Goal: Task Accomplishment & Management: Use online tool/utility

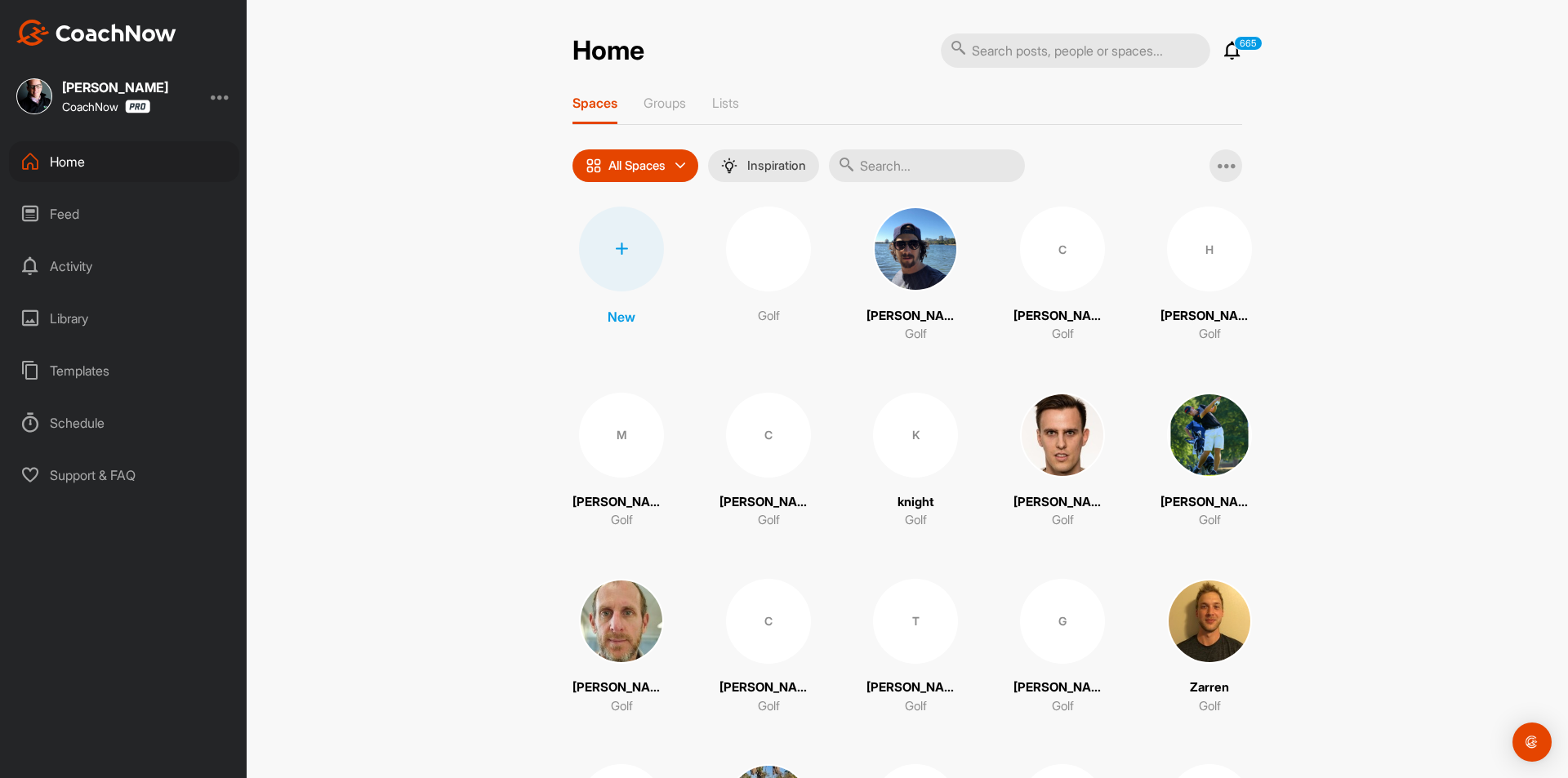
click at [598, 256] on div at bounding box center [622, 249] width 85 height 85
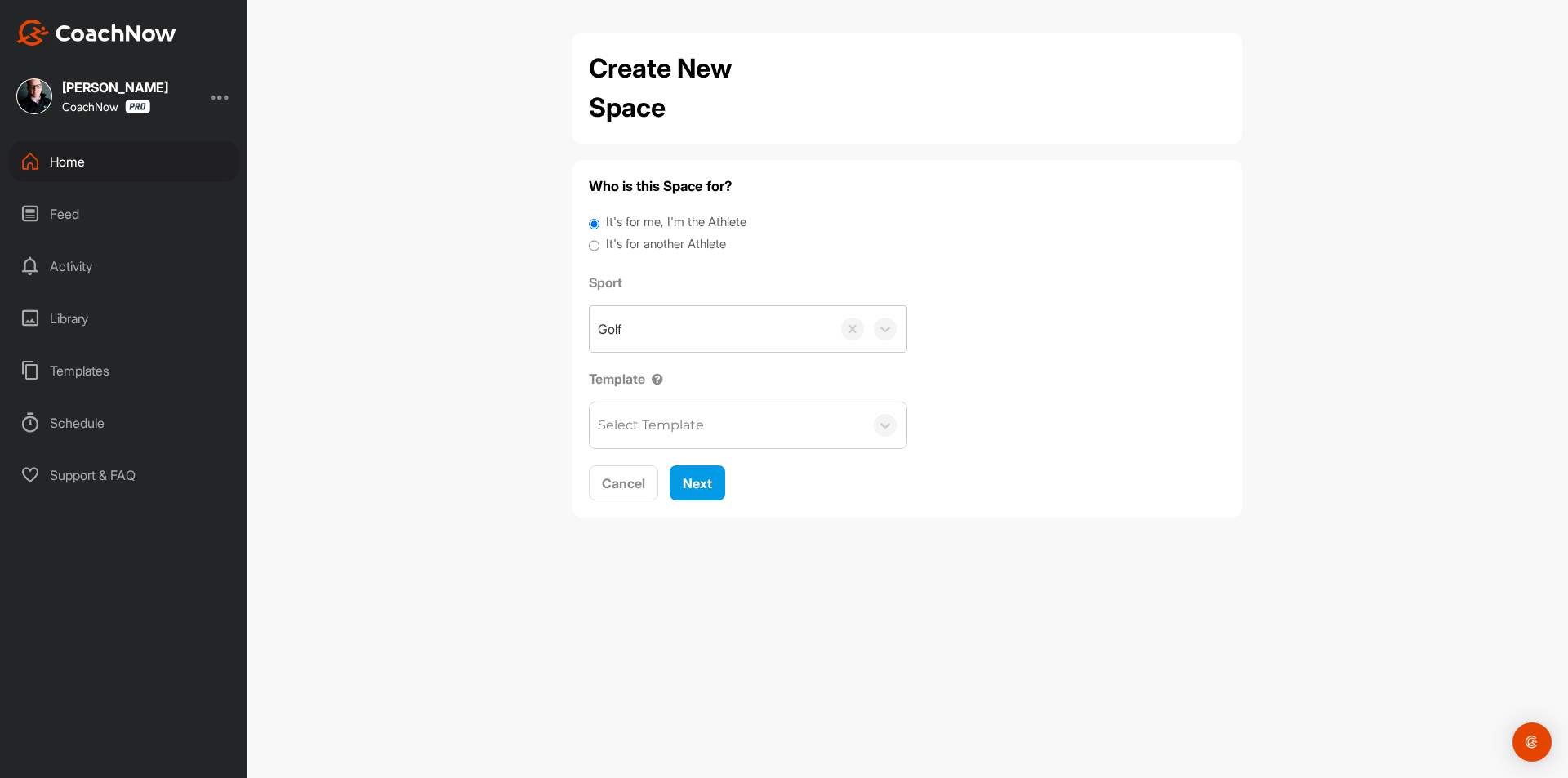
click at [618, 238] on label "It's for another Athlete" at bounding box center [665, 245] width 120 height 19
click at [639, 232] on div "It's for me, I'm the Athlete" at bounding box center [907, 224] width 637 height 22
click at [588, 245] on input "It's for another Athlete" at bounding box center [593, 245] width 10 height 22
radio input "true"
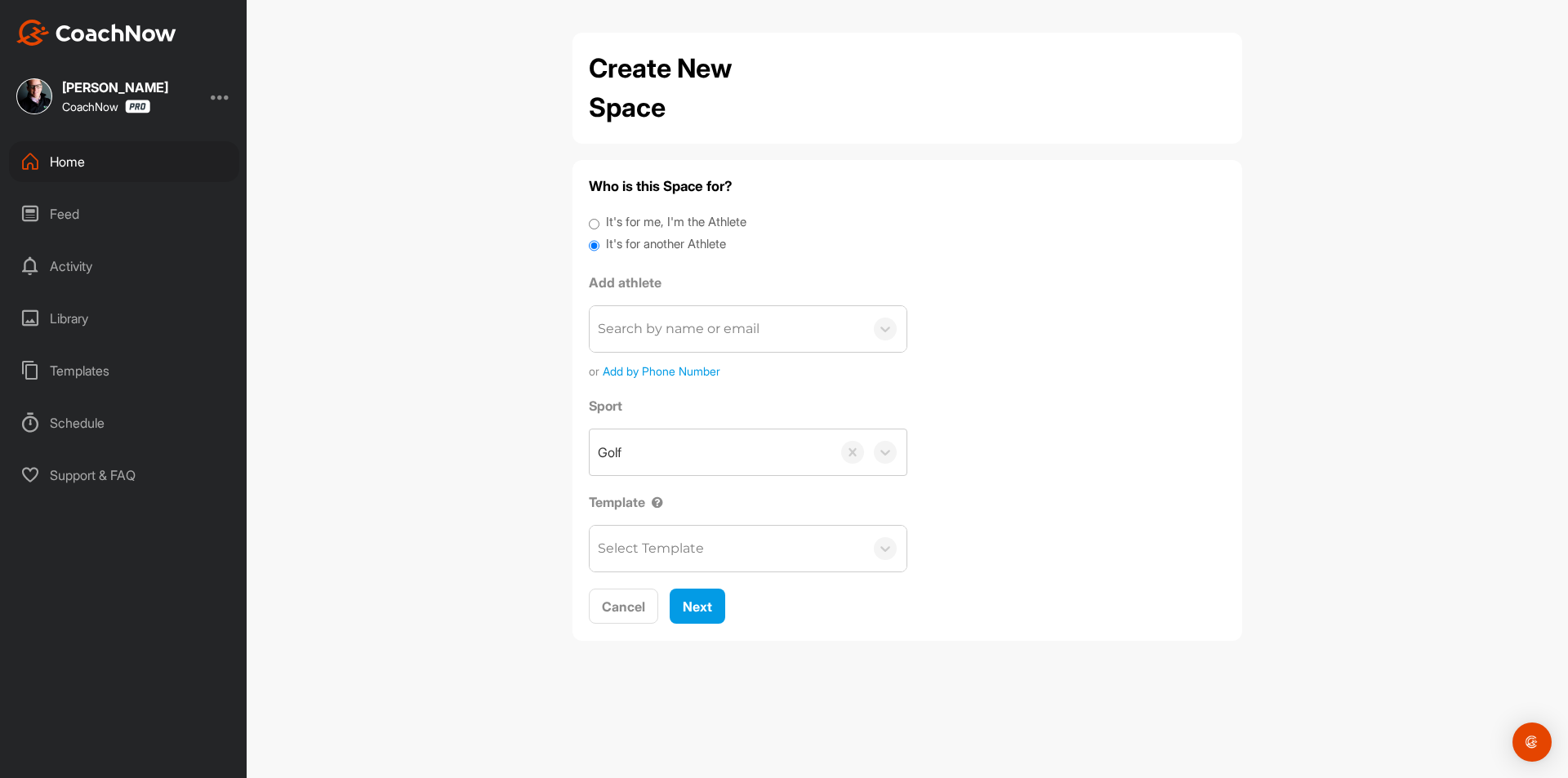
click at [672, 337] on div "Search by name or email" at bounding box center [678, 329] width 162 height 20
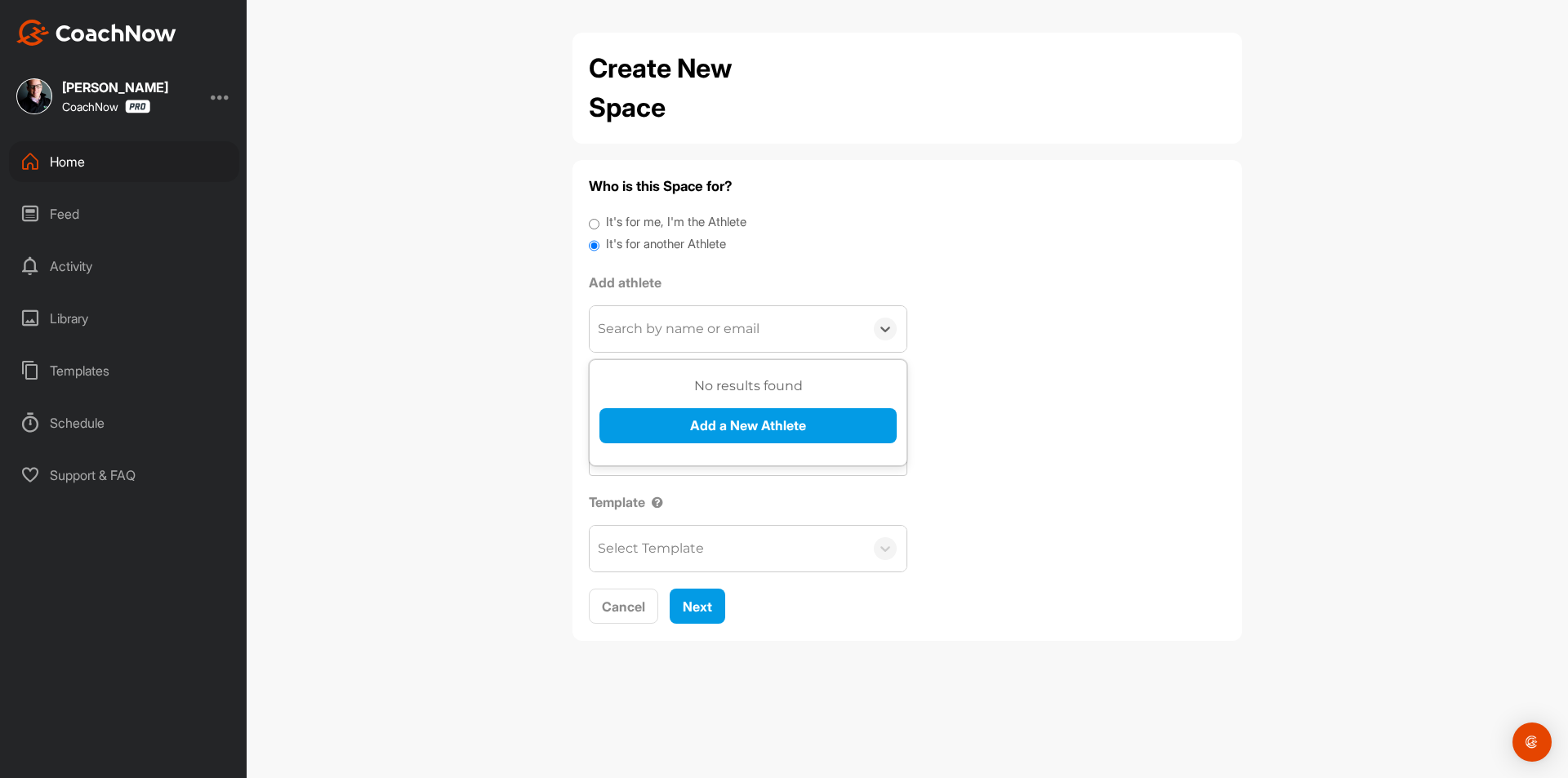
paste input "[EMAIL_ADDRESS][DOMAIN_NAME]"
type input "[EMAIL_ADDRESS][DOMAIN_NAME]"
click at [690, 429] on button "Add a New Athlete" at bounding box center [747, 425] width 298 height 35
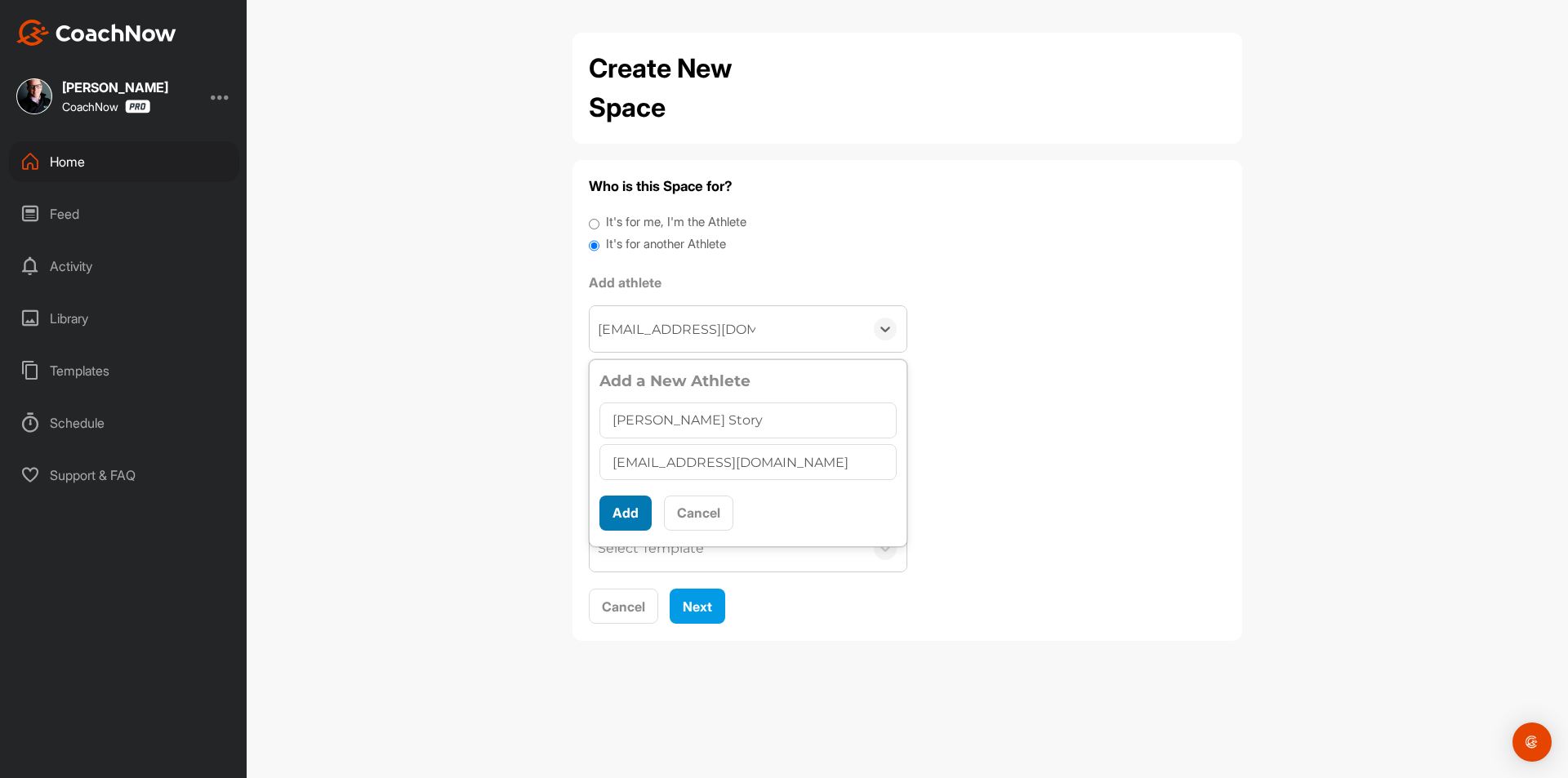
type input "[PERSON_NAME] Story"
click at [623, 520] on button "Add" at bounding box center [624, 513] width 52 height 35
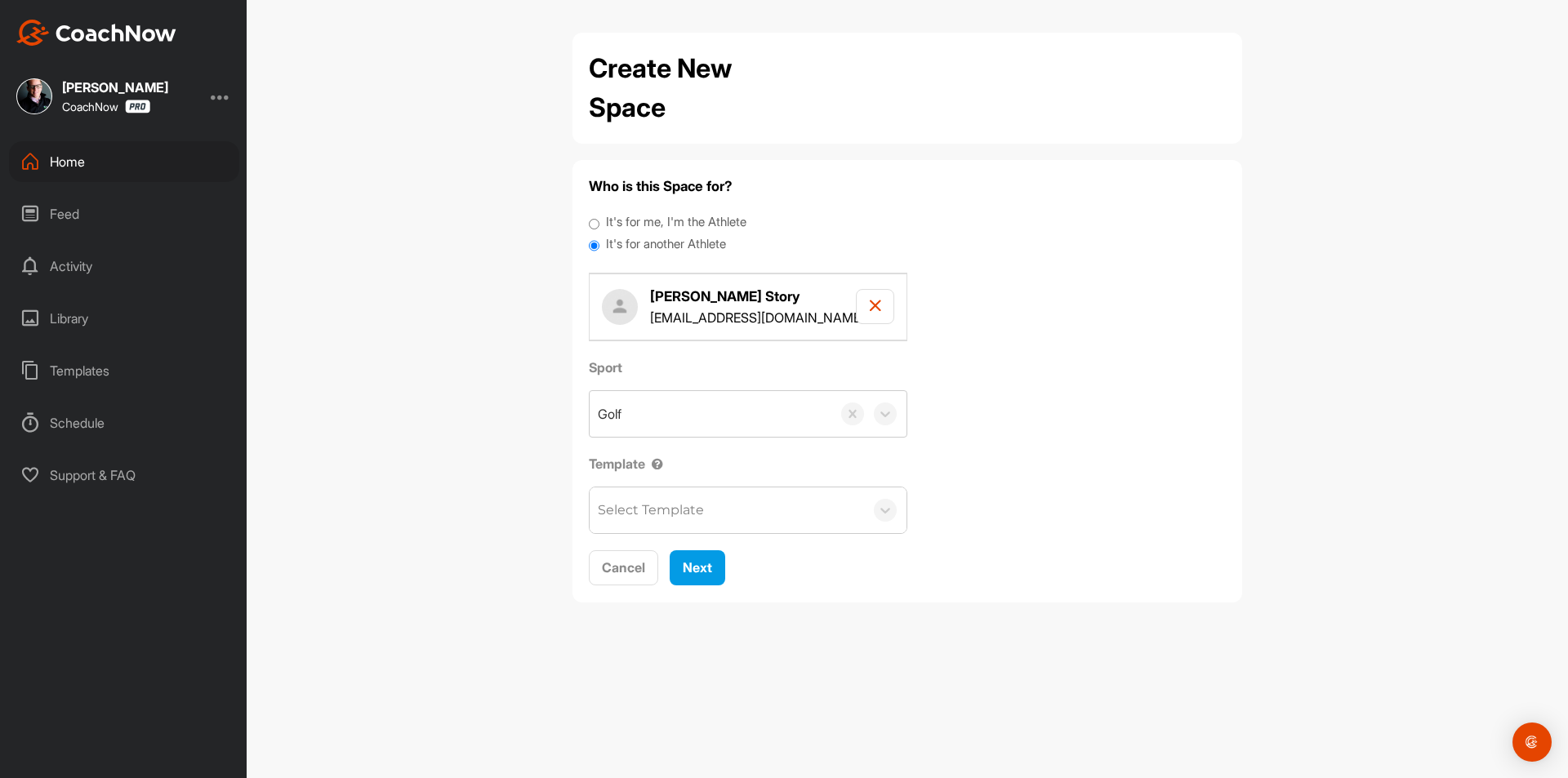
click at [675, 521] on div "Select Template" at bounding box center [726, 510] width 274 height 45
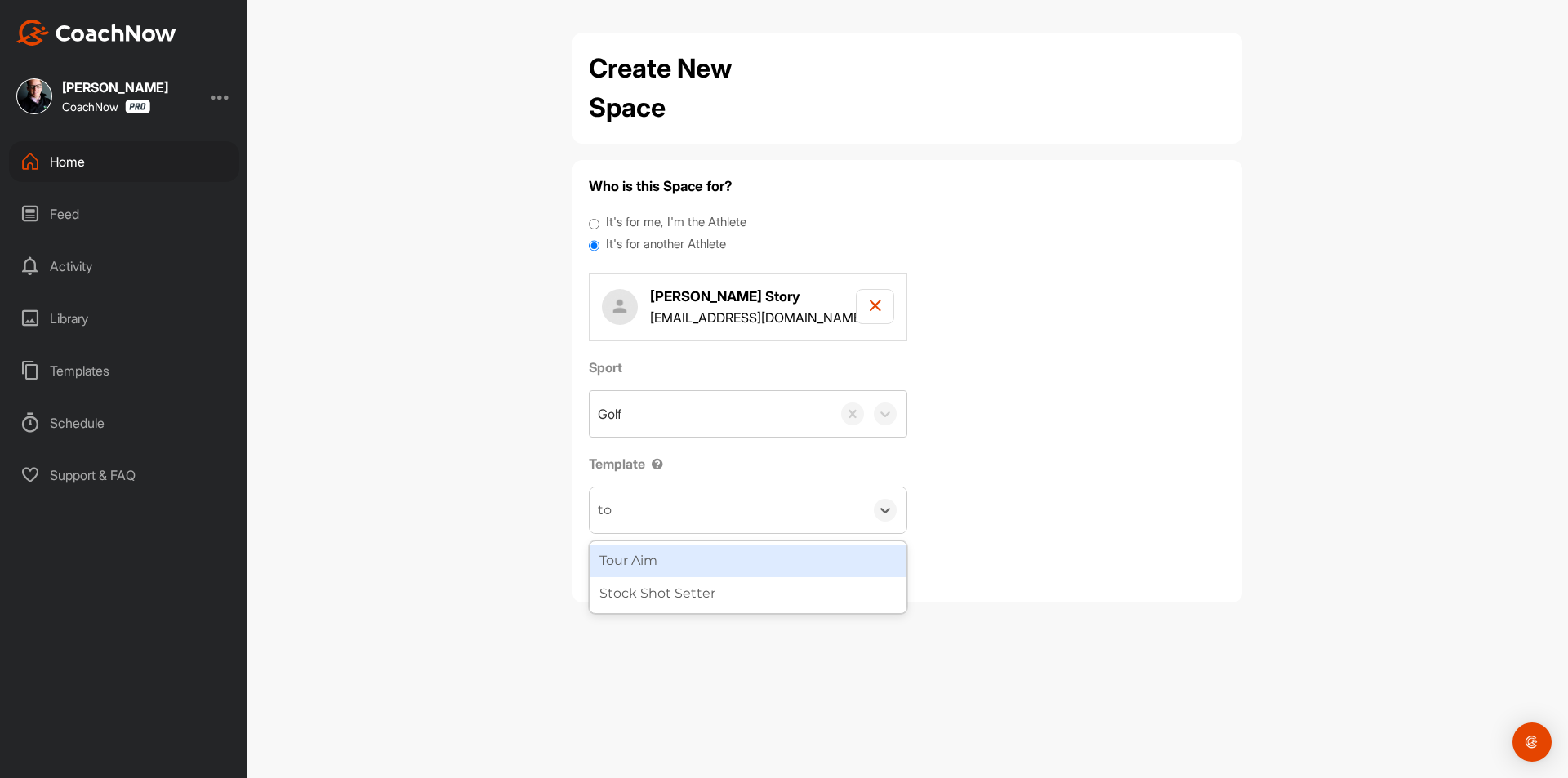
type input "tou"
click at [731, 556] on div "Tour Aim" at bounding box center [747, 561] width 316 height 33
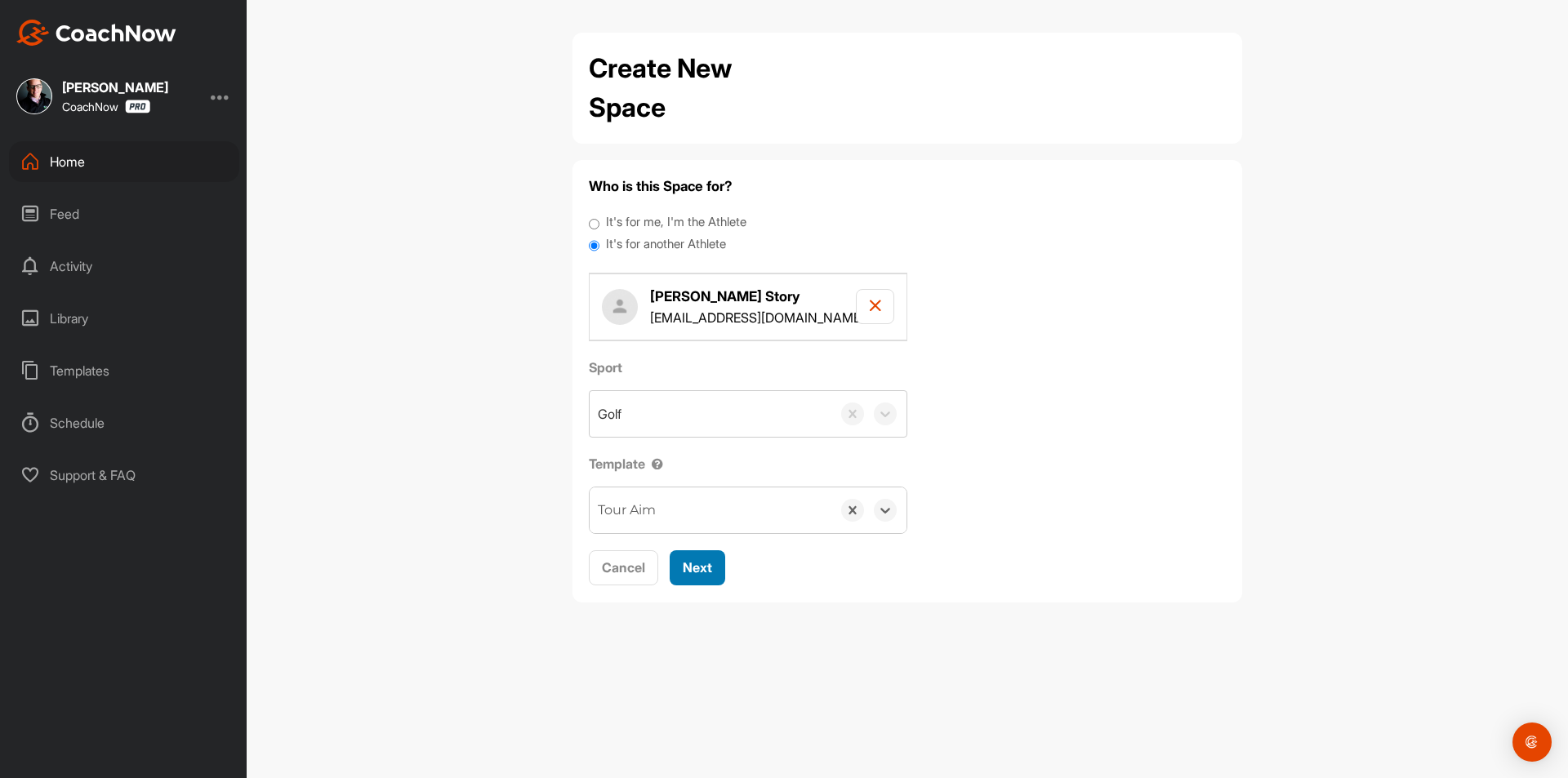
click at [700, 559] on span "Next" at bounding box center [697, 567] width 29 height 16
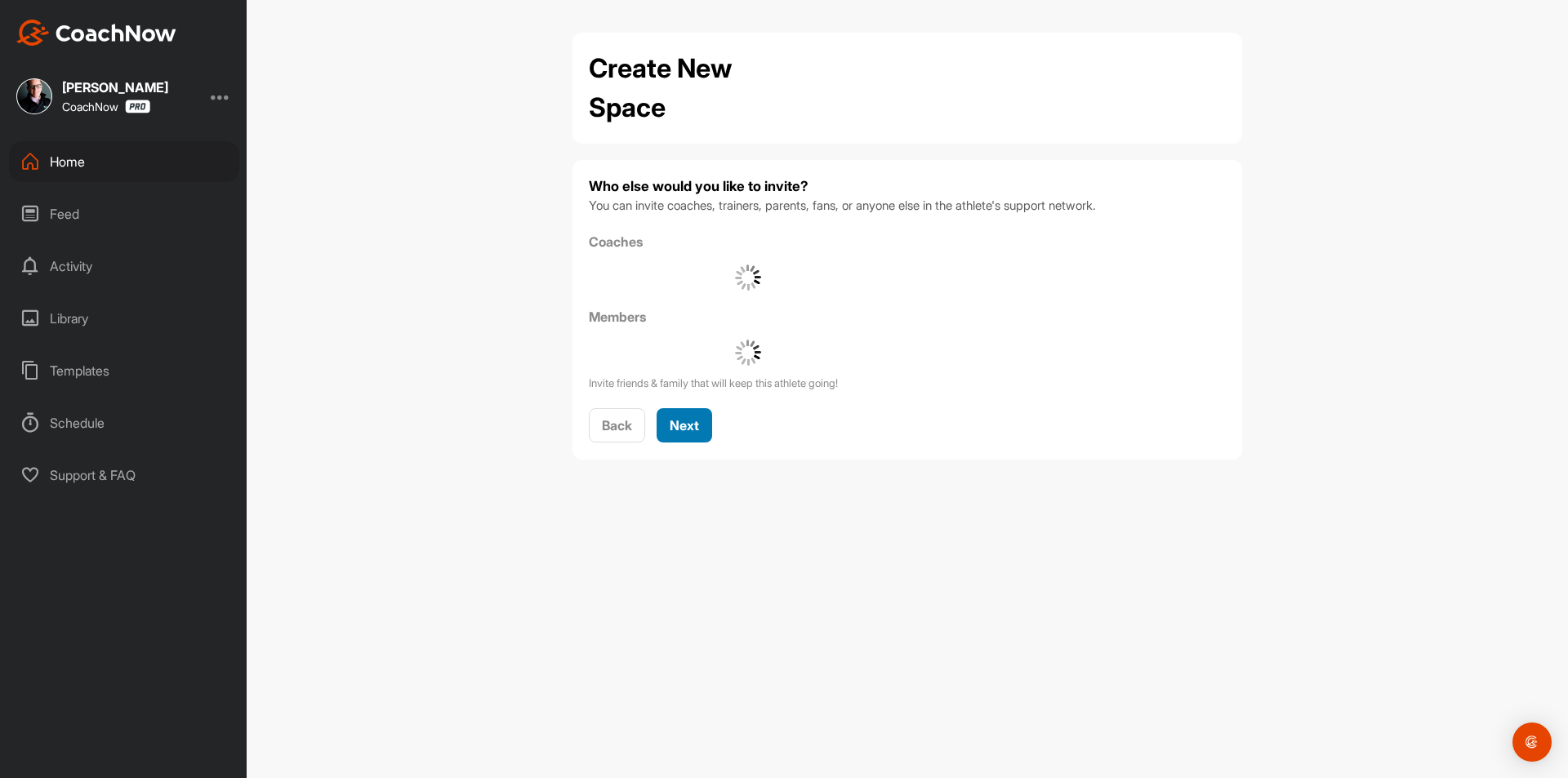
click at [690, 429] on span "Next" at bounding box center [684, 425] width 29 height 16
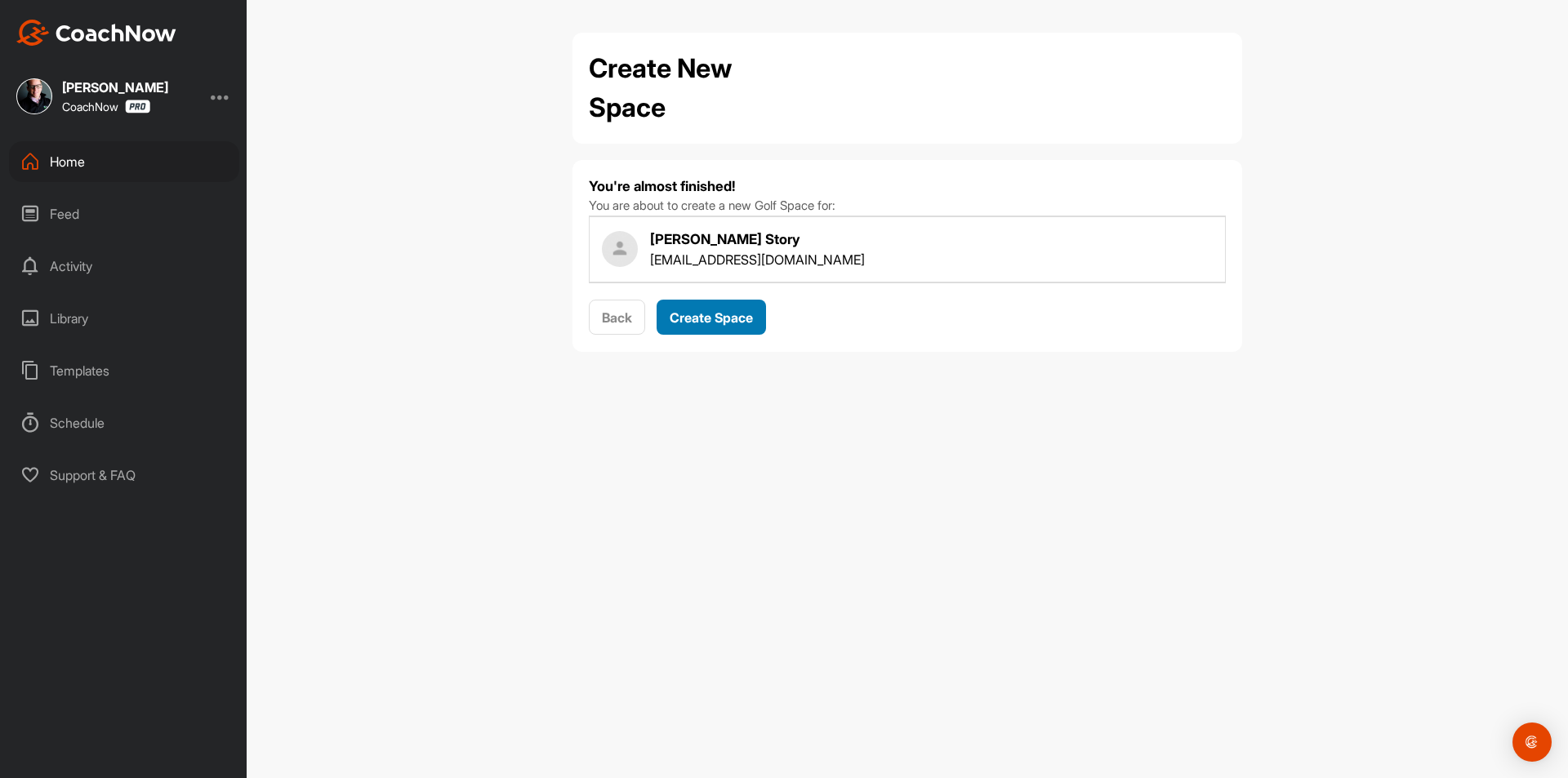
click at [749, 311] on span "Create Space" at bounding box center [711, 317] width 83 height 16
